Goal: Find specific page/section: Find specific page/section

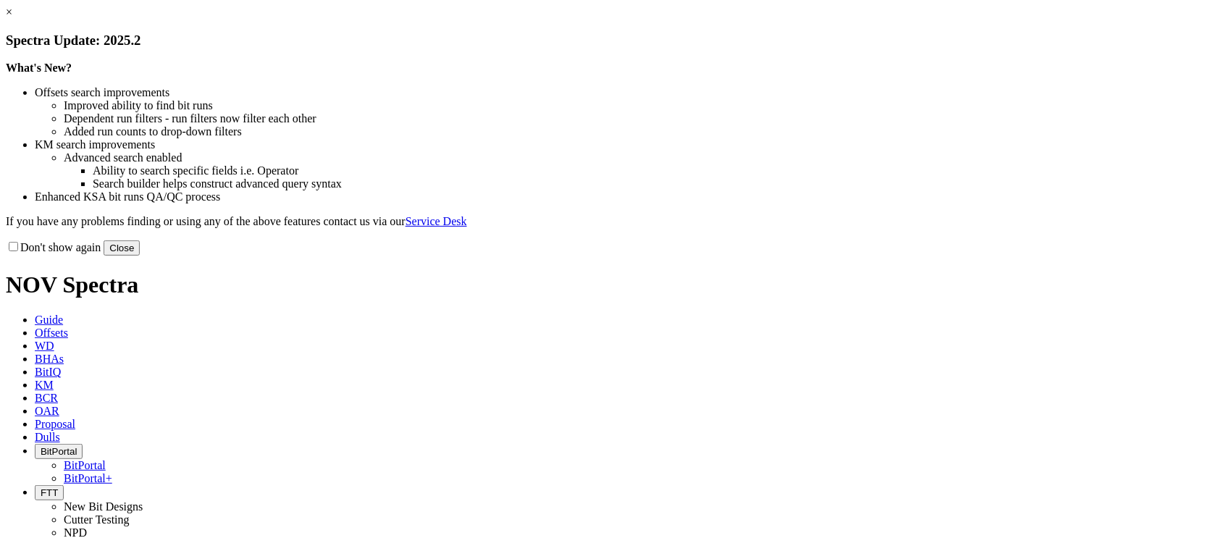
click at [140, 256] on button "Close" at bounding box center [122, 248] width 36 height 15
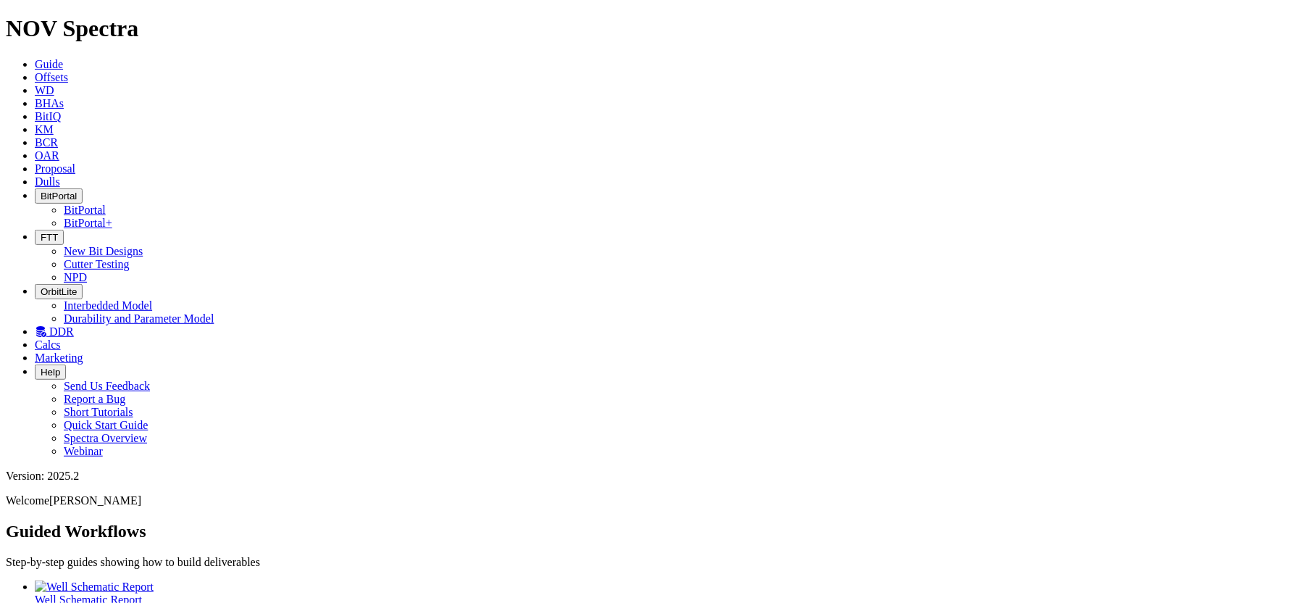
click at [41, 232] on icon "button" at bounding box center [41, 237] width 0 height 11
click at [143, 245] on link "New Bit Designs" at bounding box center [103, 251] width 79 height 12
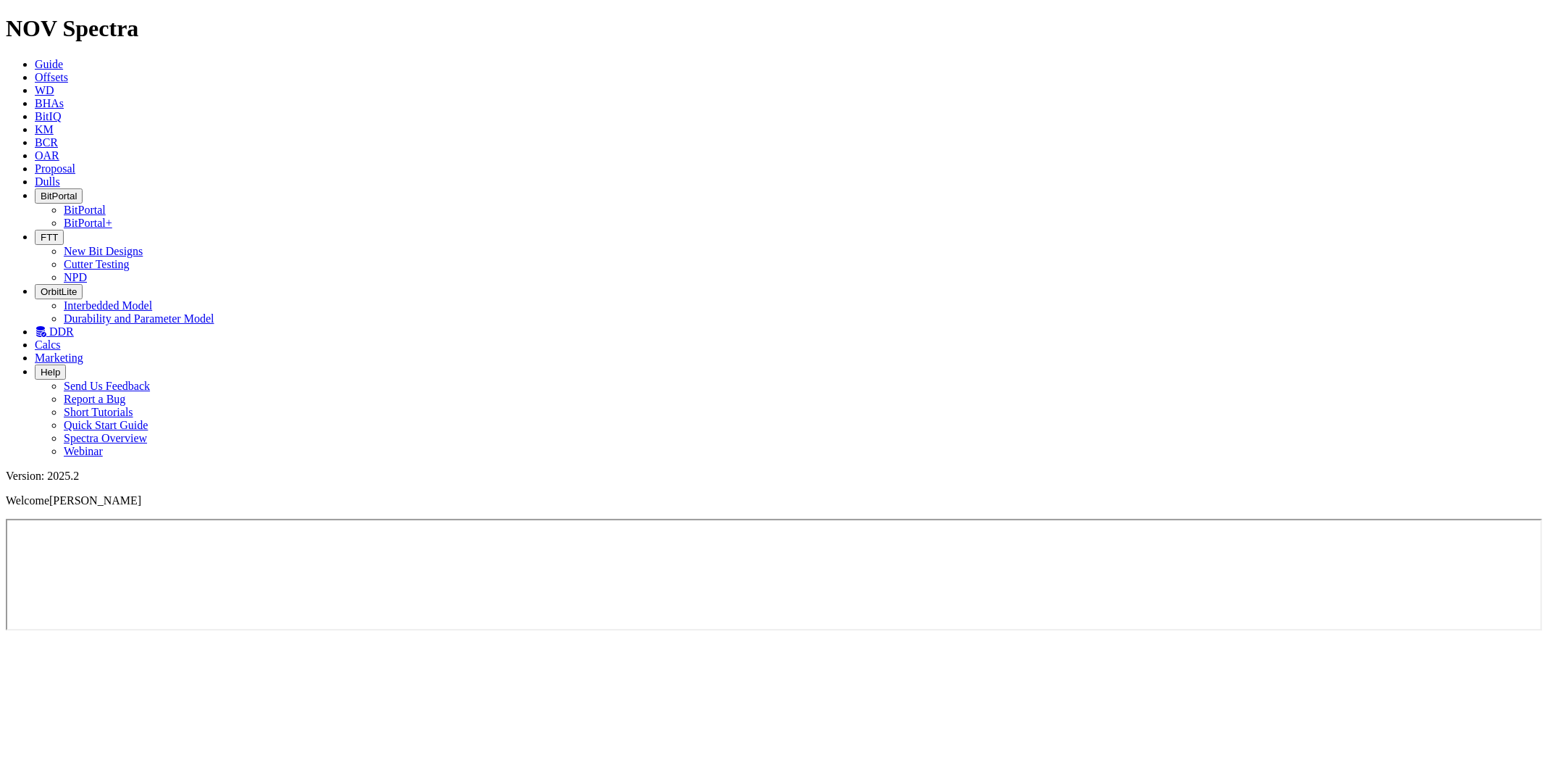
click at [77, 191] on span "BitPortal" at bounding box center [59, 196] width 36 height 11
click at [106, 204] on link "BitPortal" at bounding box center [85, 210] width 42 height 12
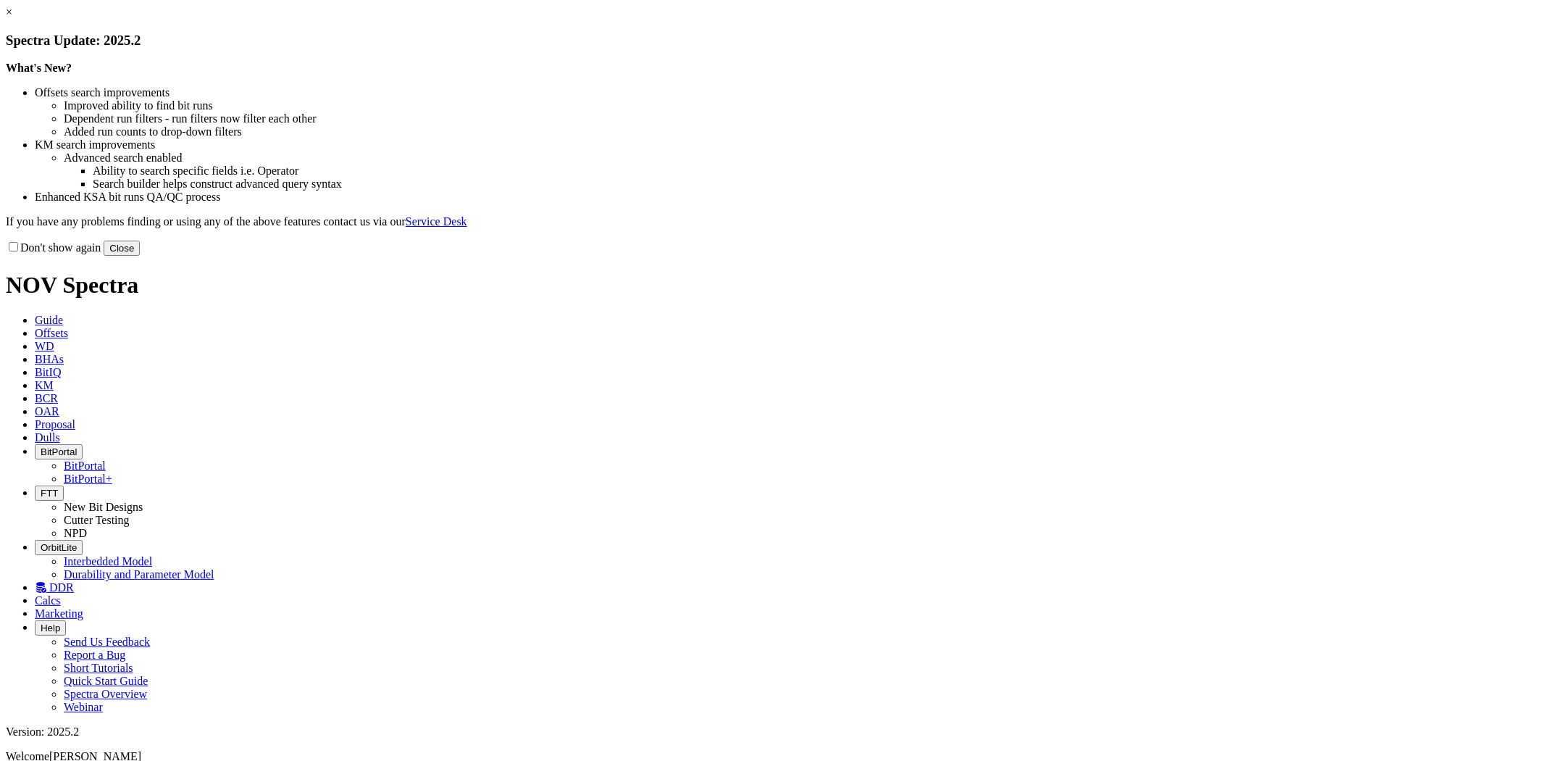
click at [140, 256] on button "Close" at bounding box center [122, 248] width 36 height 15
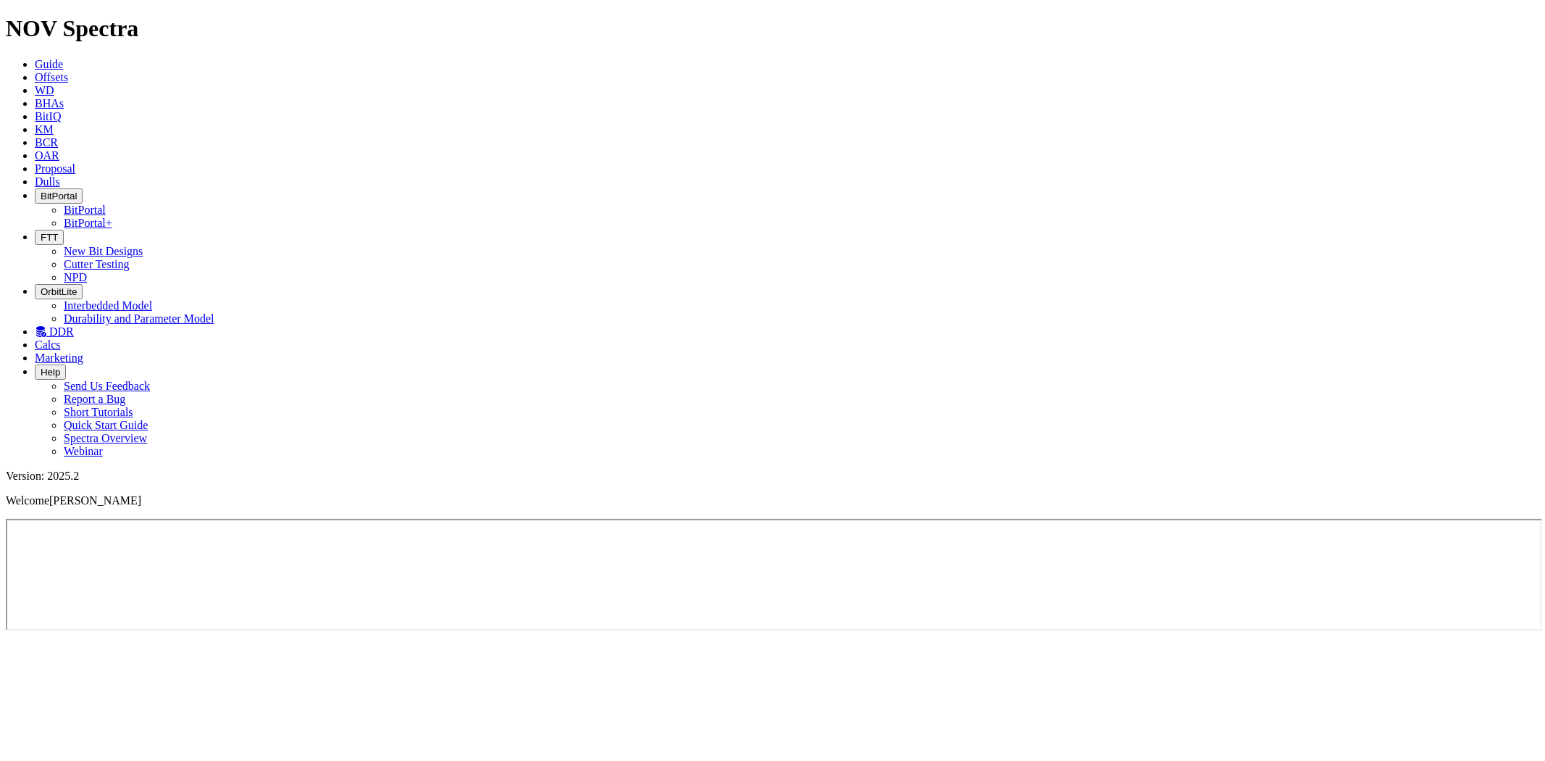
click at [77, 191] on span "BitPortal" at bounding box center [59, 196] width 36 height 11
click at [106, 204] on link "BitPortal" at bounding box center [85, 210] width 42 height 12
